Goal: Obtain resource: Obtain resource

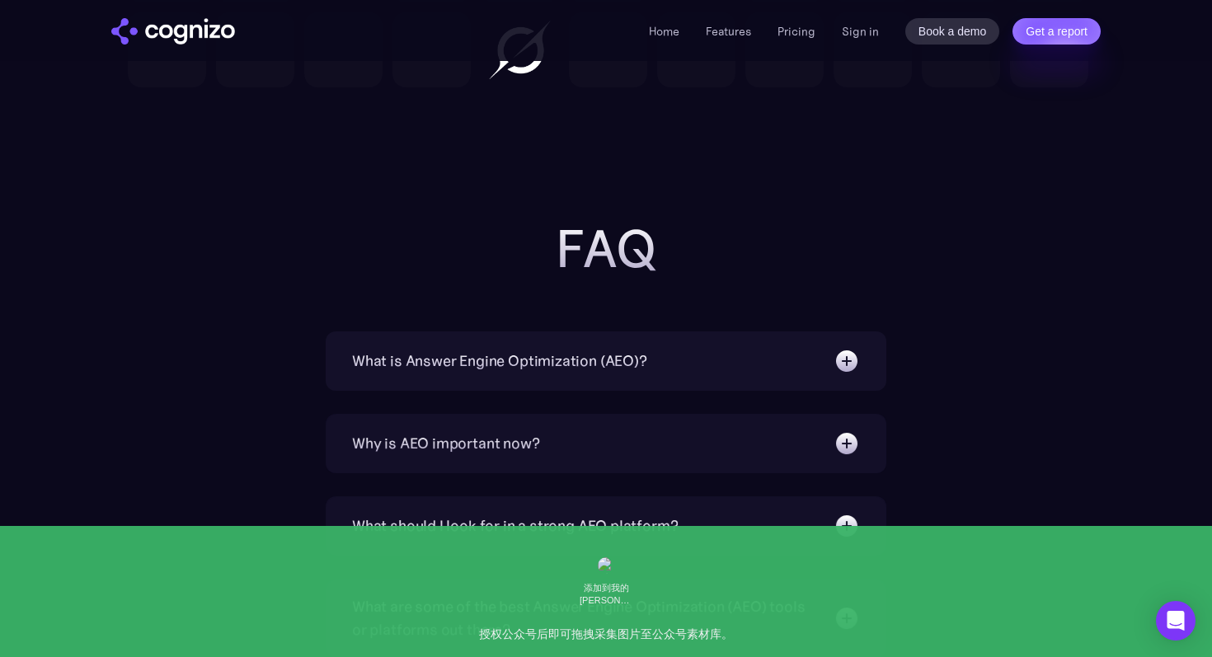
scroll to position [5086, 0]
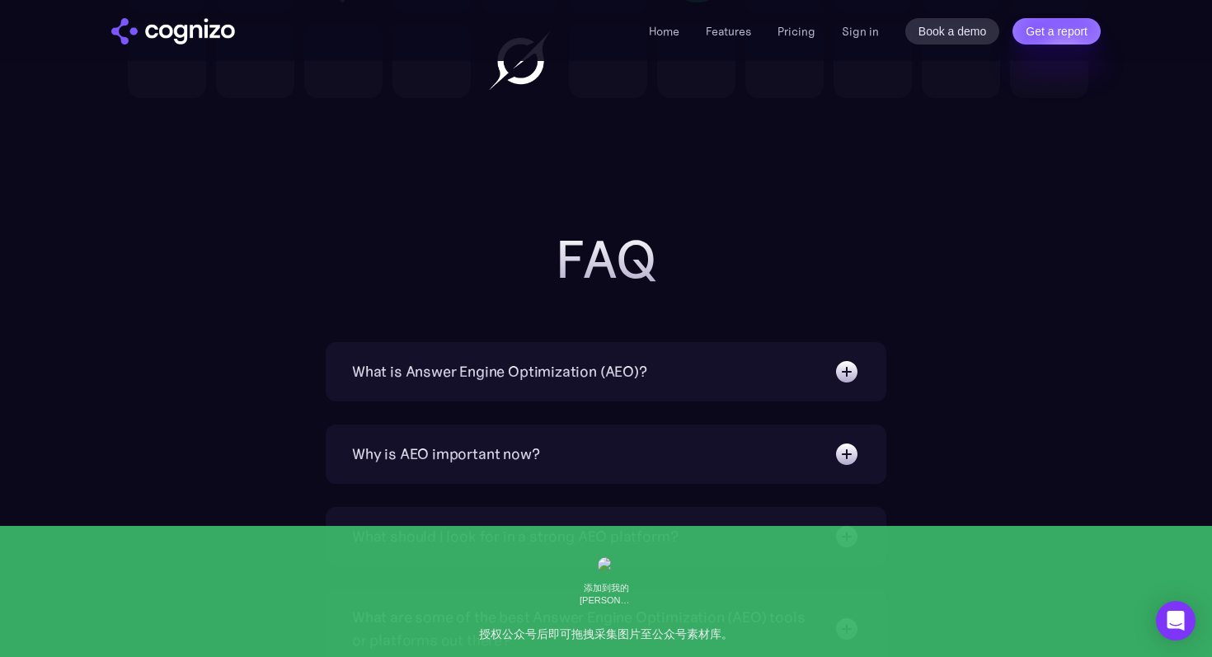
click at [841, 379] on img at bounding box center [847, 372] width 26 height 26
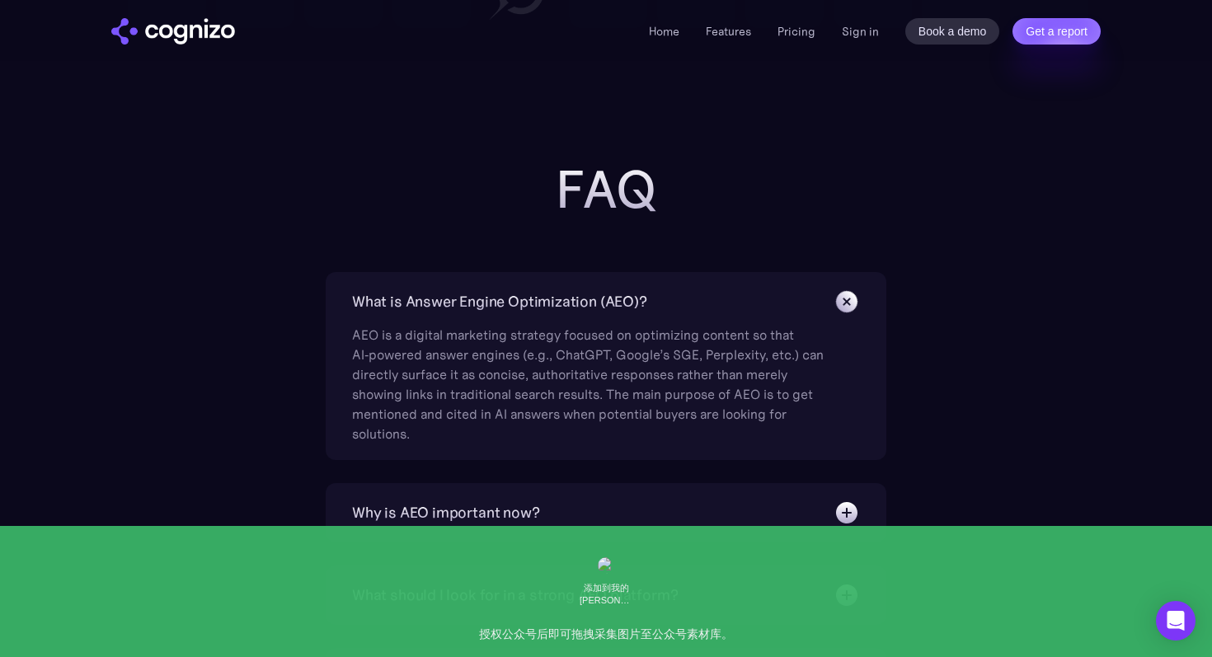
scroll to position [5163, 0]
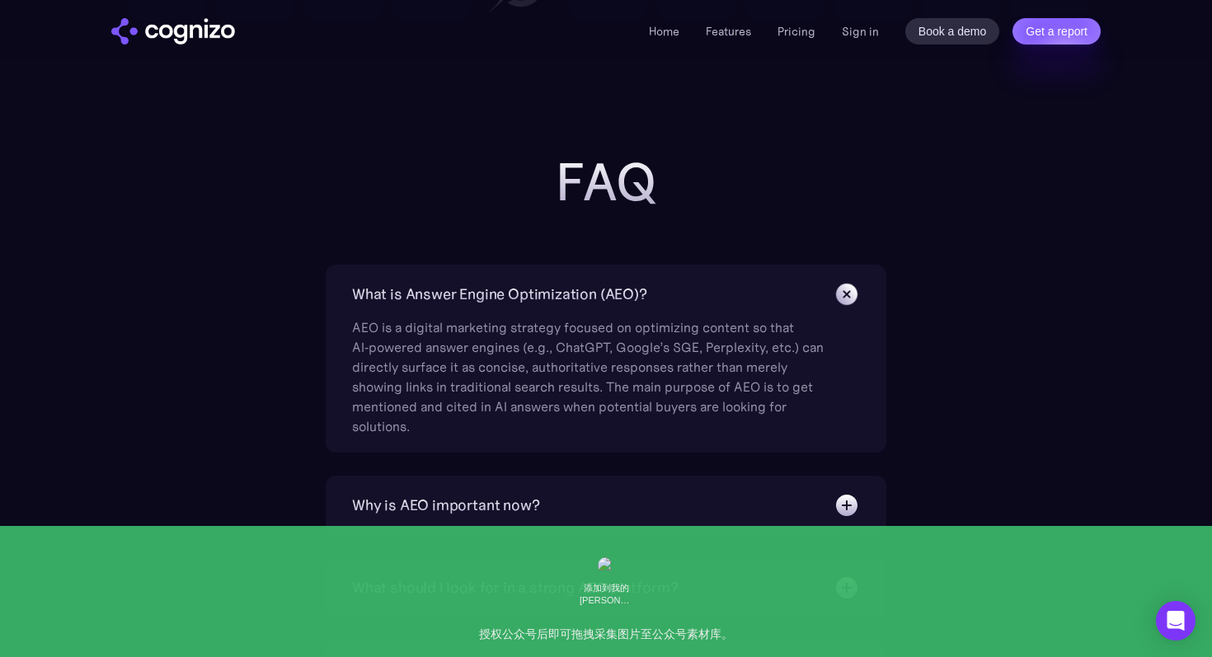
click at [848, 502] on img at bounding box center [847, 505] width 26 height 26
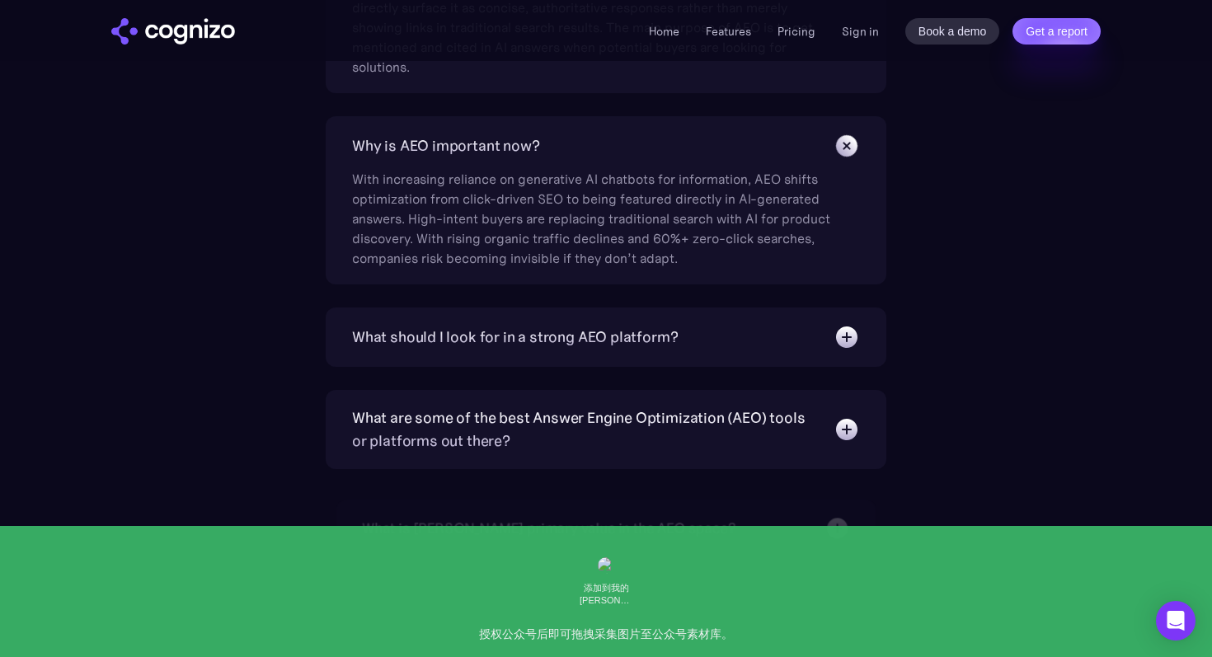
scroll to position [5554, 0]
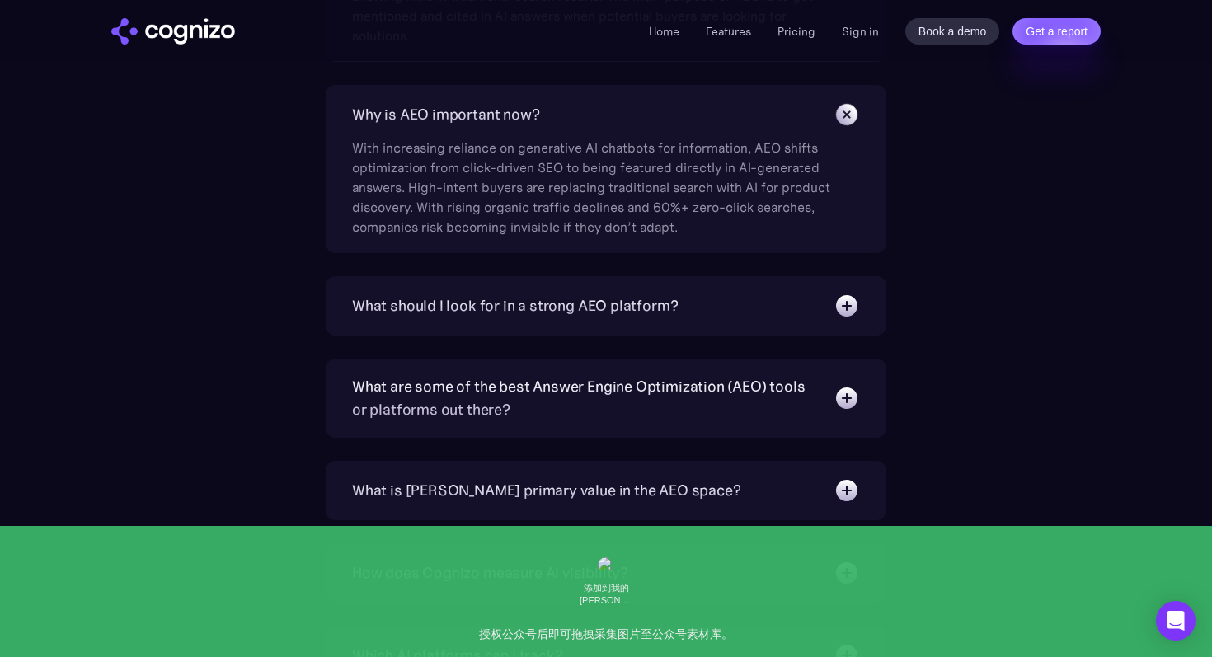
click at [849, 303] on img at bounding box center [847, 306] width 26 height 26
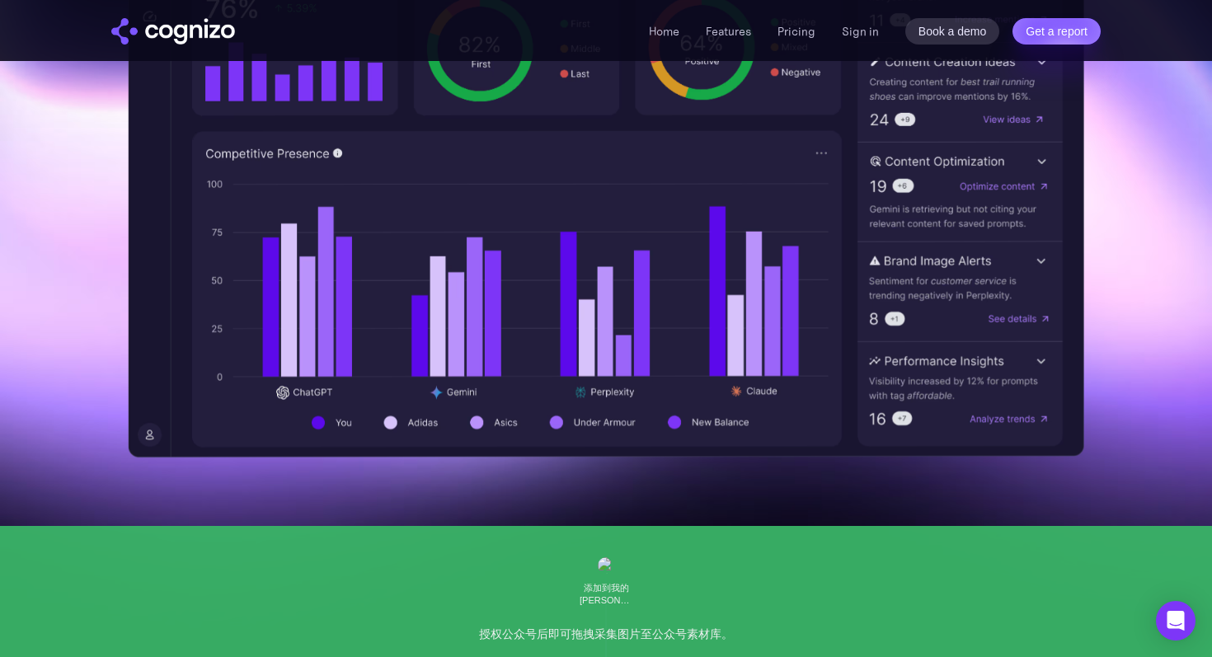
scroll to position [702, 0]
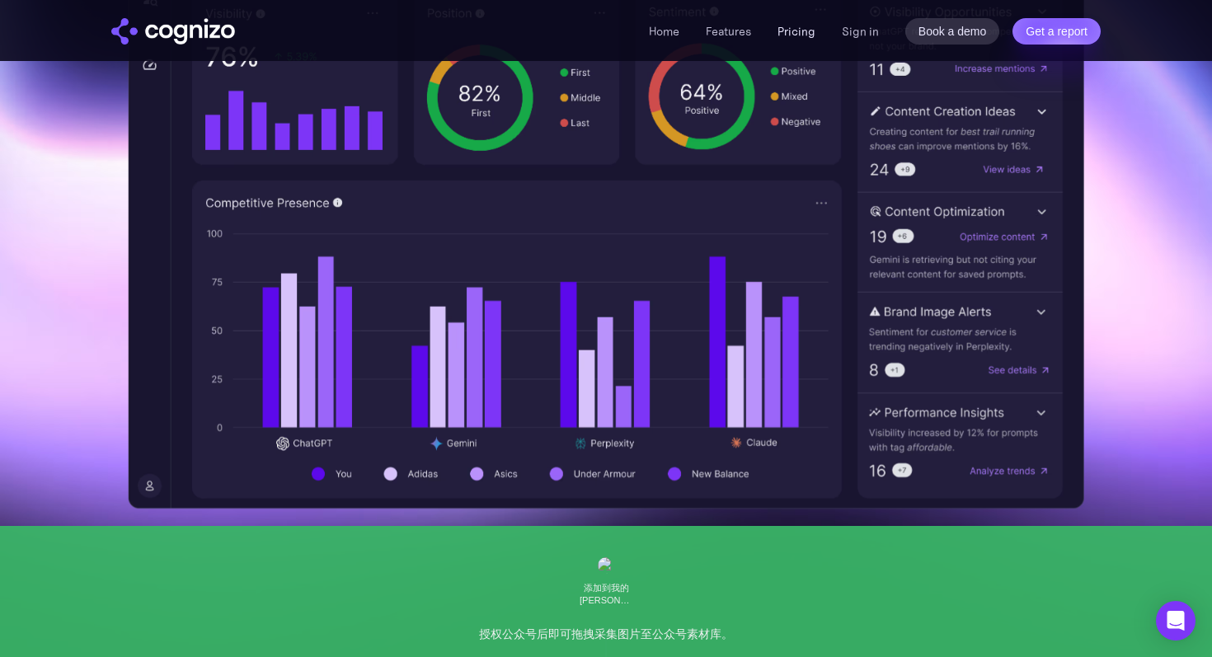
click at [806, 28] on link "Pricing" at bounding box center [797, 31] width 38 height 15
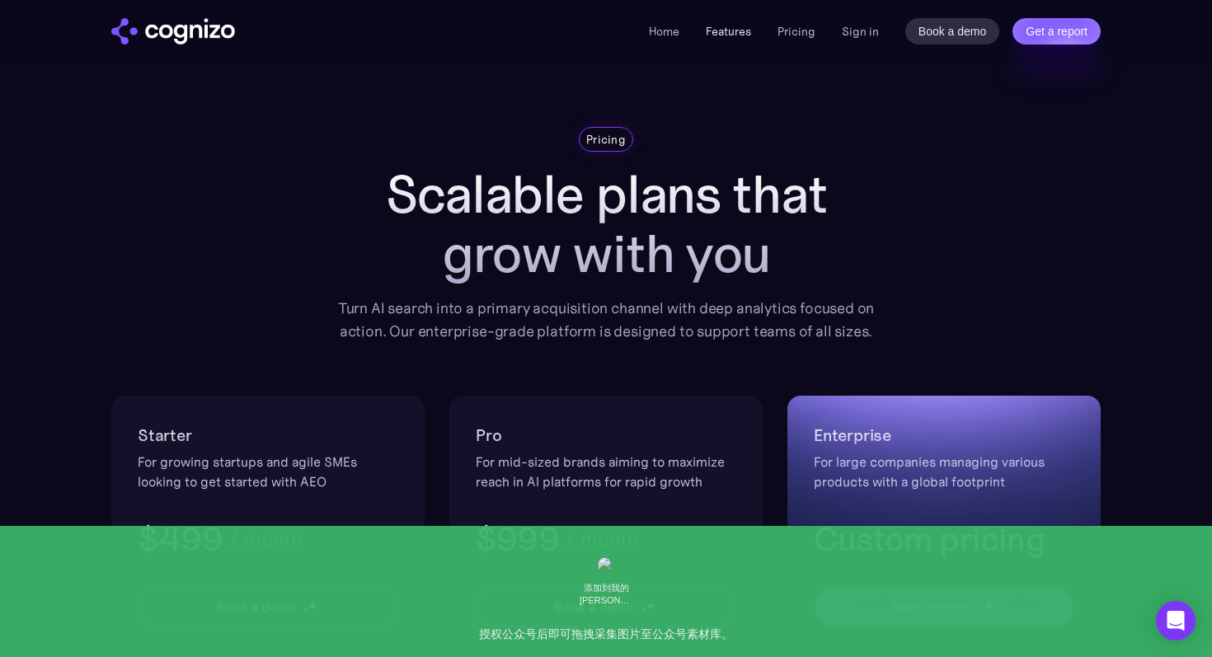
click at [746, 34] on link "Features" at bounding box center [728, 31] width 45 height 15
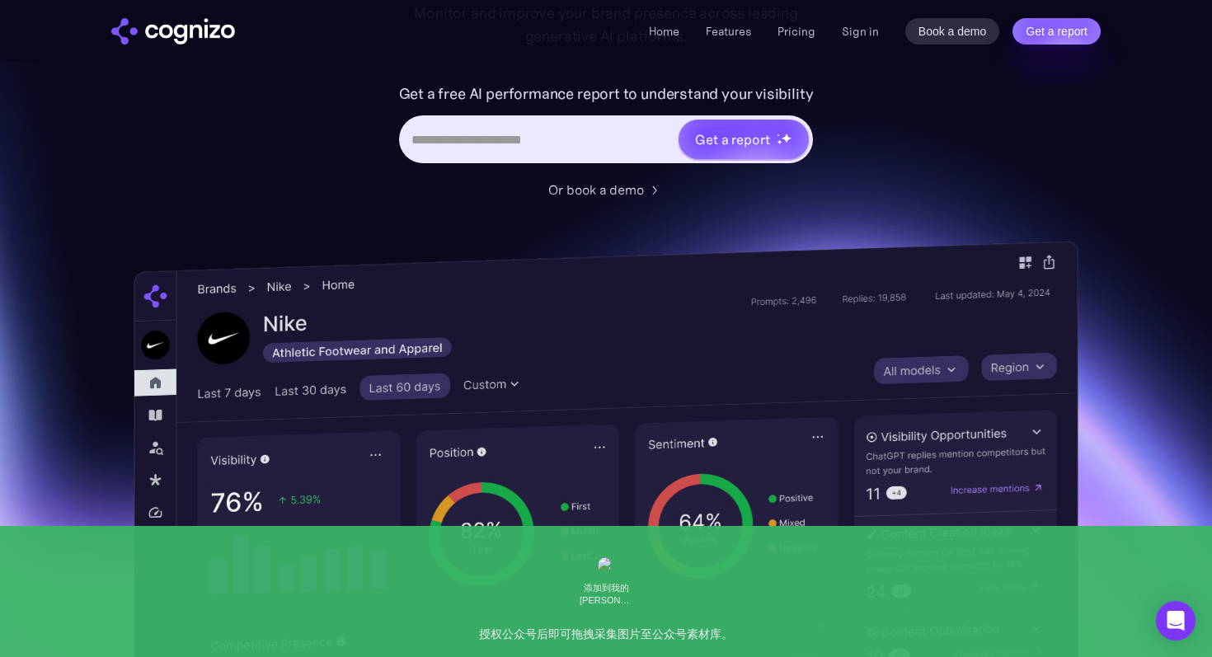
scroll to position [252, 0]
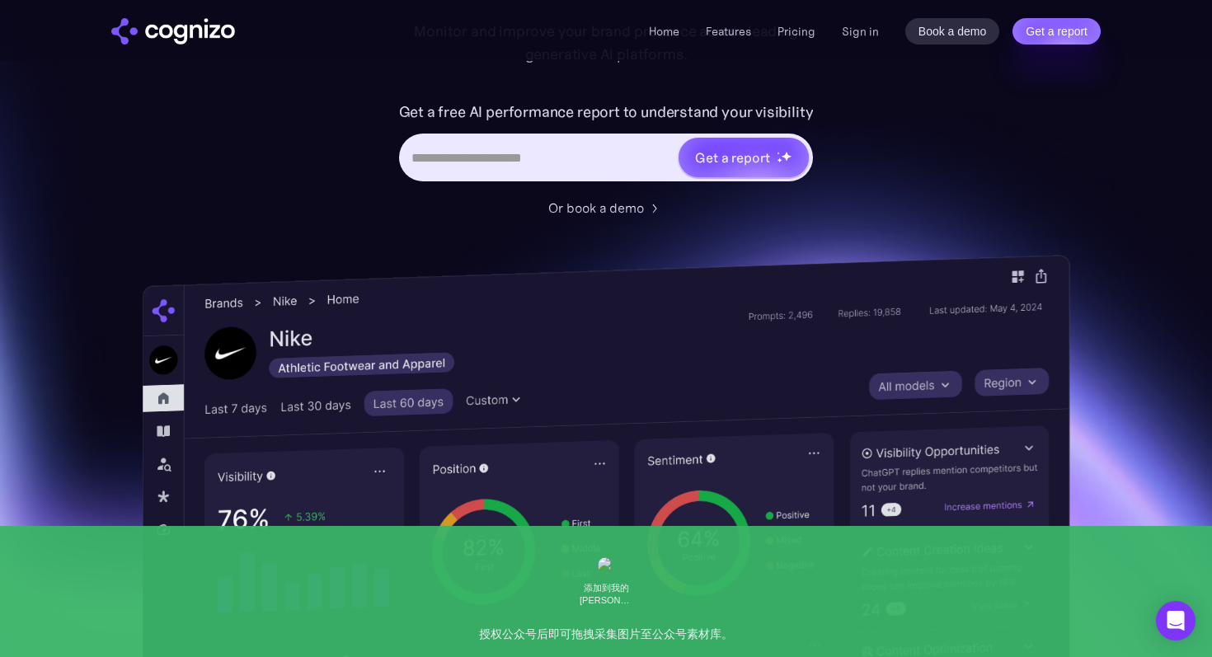
click at [158, 432] on img at bounding box center [607, 613] width 928 height 716
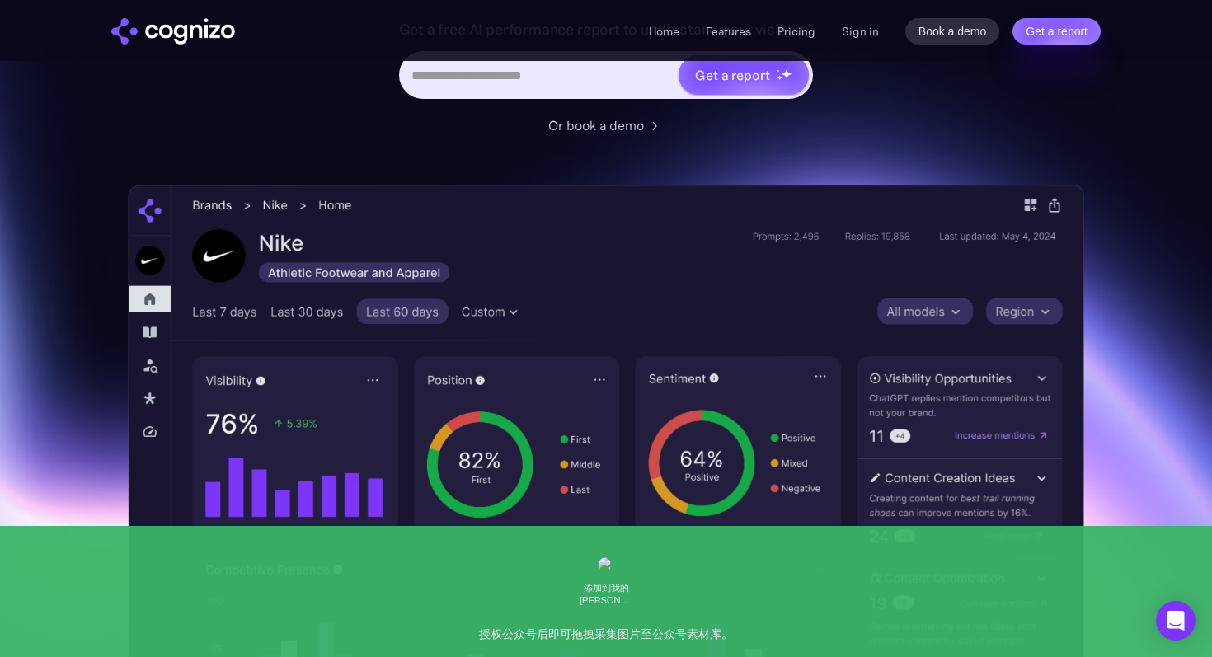
scroll to position [0, 0]
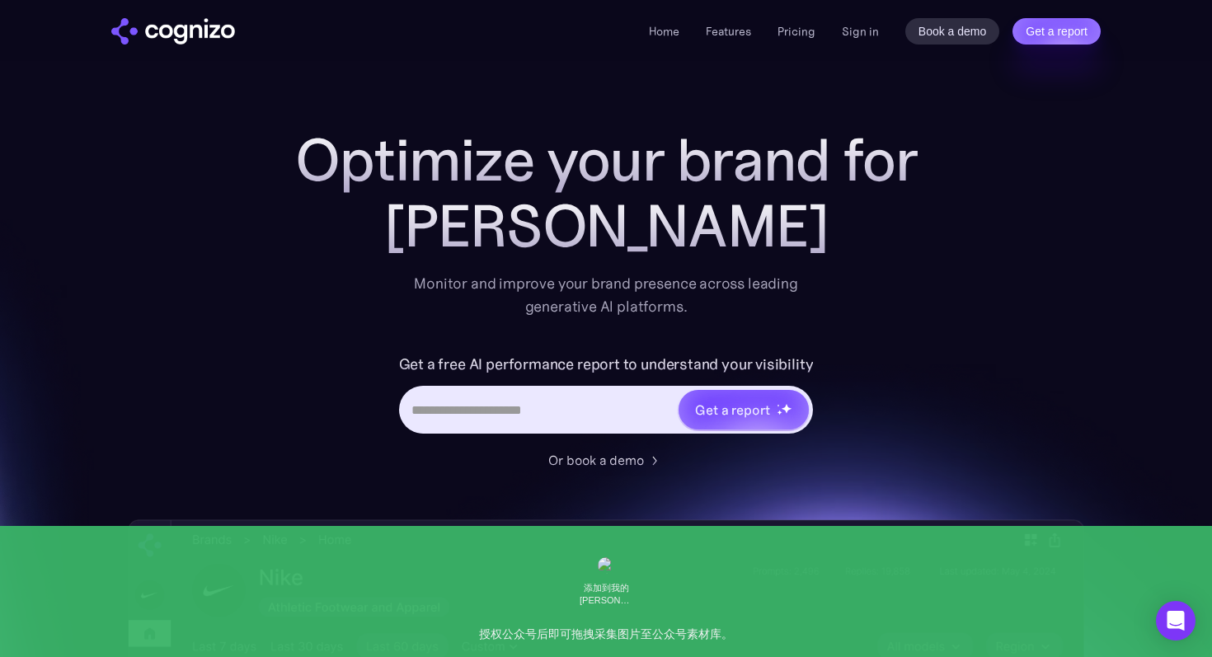
click at [506, 431] on div "Get a report" at bounding box center [606, 410] width 415 height 48
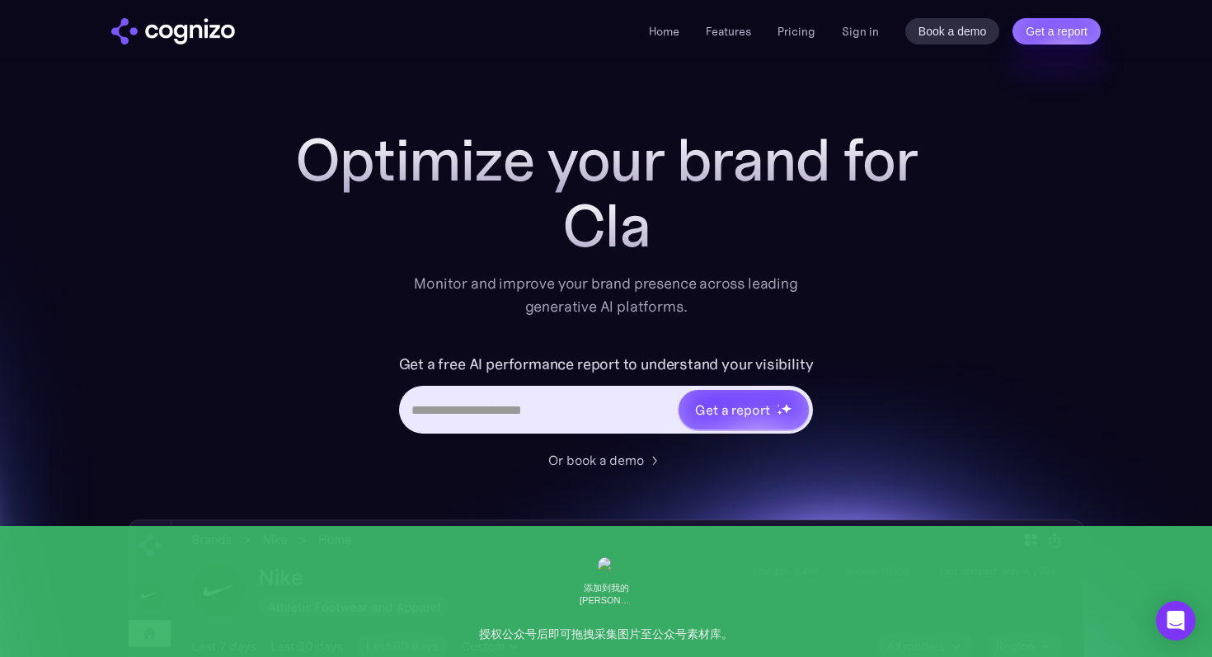
click at [501, 405] on input "Hero URL Input Form" at bounding box center [540, 409] width 276 height 31
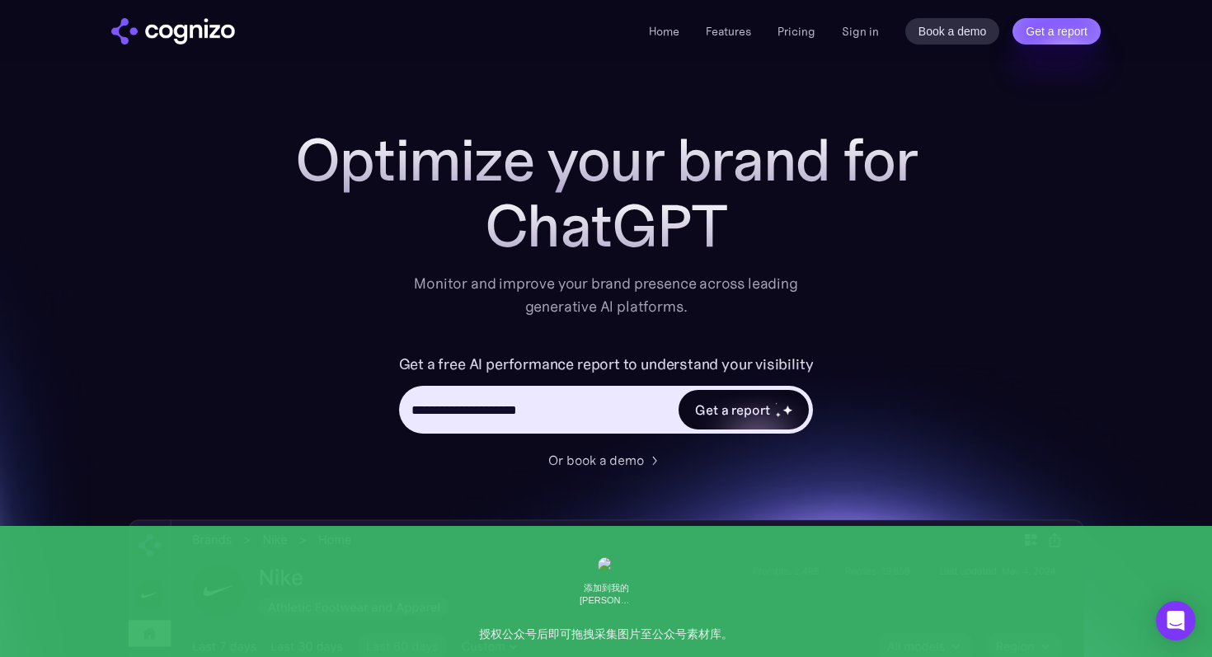
type input "**********"
click at [734, 423] on div "Get a report" at bounding box center [744, 410] width 130 height 40
type input "**********"
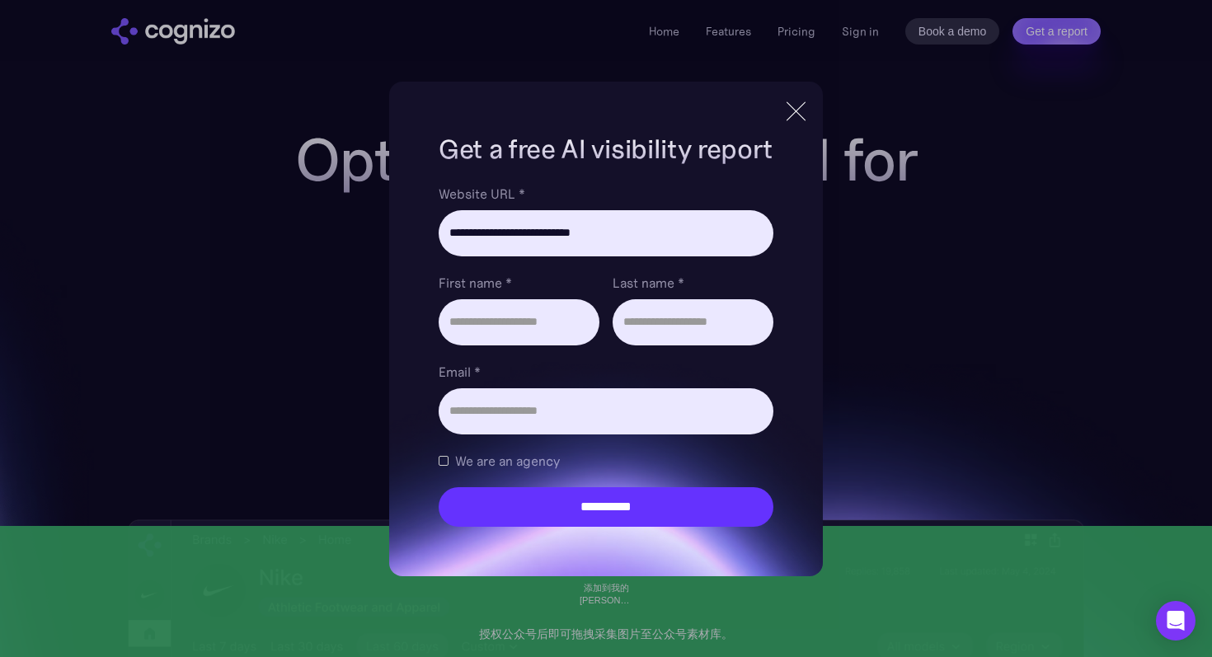
click at [793, 109] on div at bounding box center [796, 112] width 27 height 30
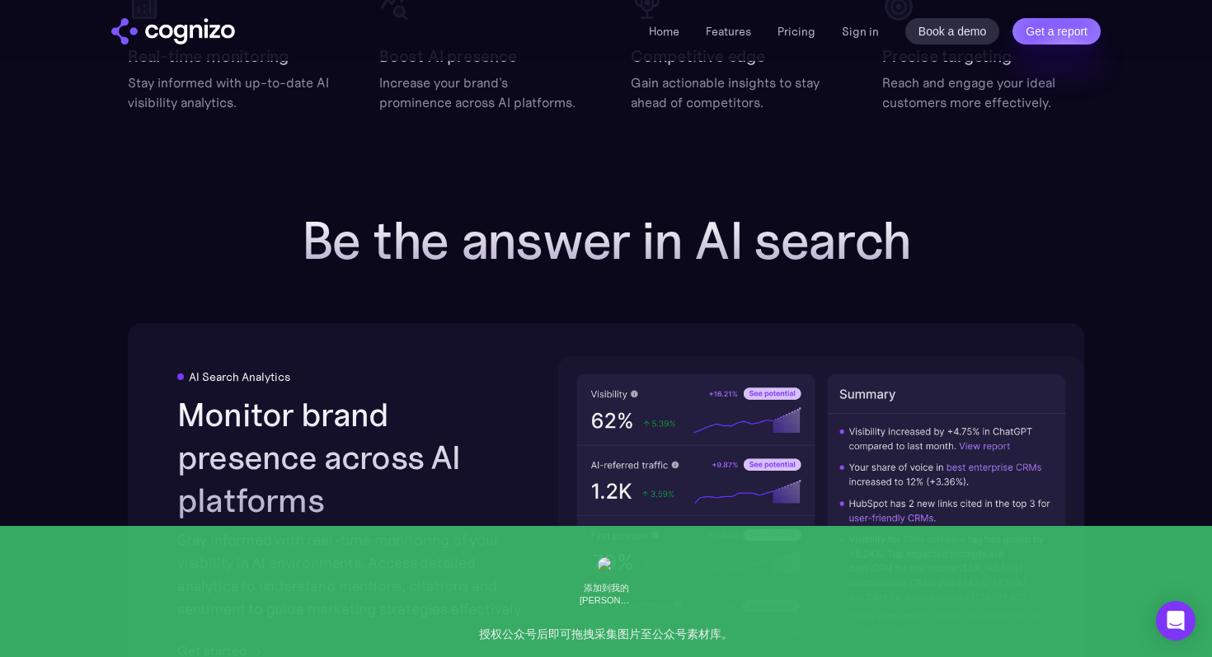
scroll to position [2368, 0]
